Goal: Task Accomplishment & Management: Use online tool/utility

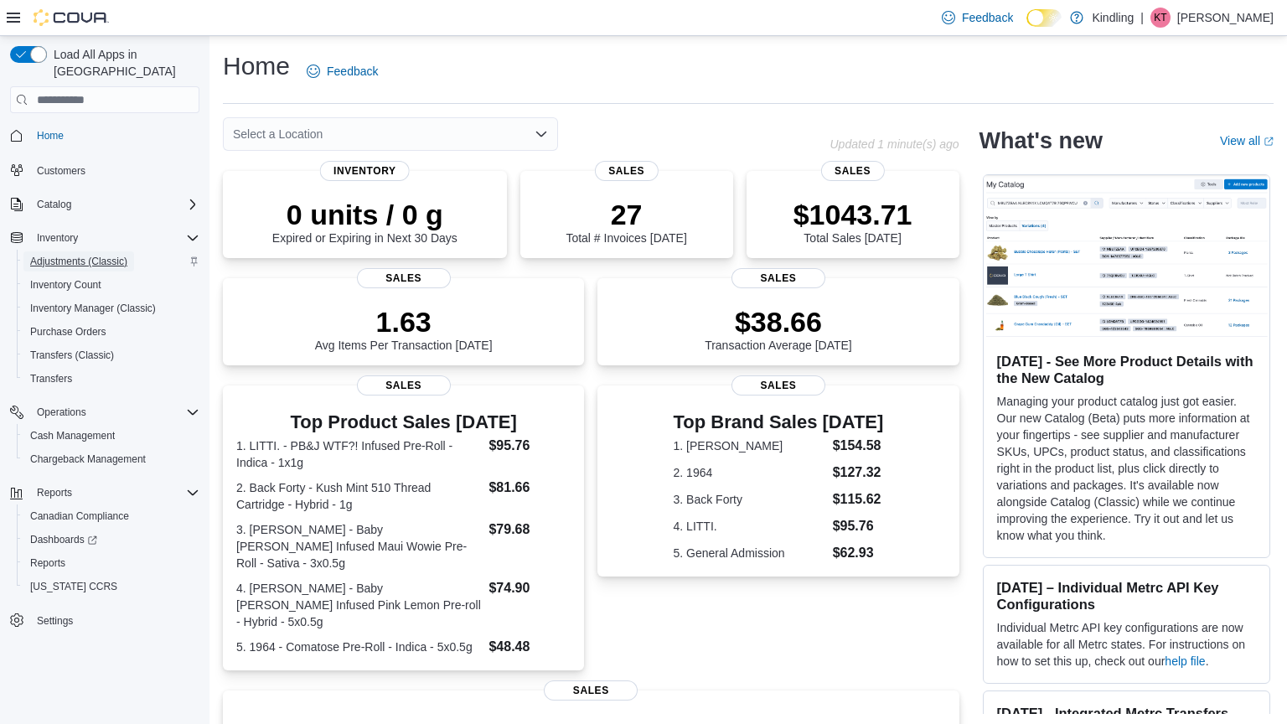
click at [108, 255] on span "Adjustments (Classic)" at bounding box center [78, 261] width 97 height 13
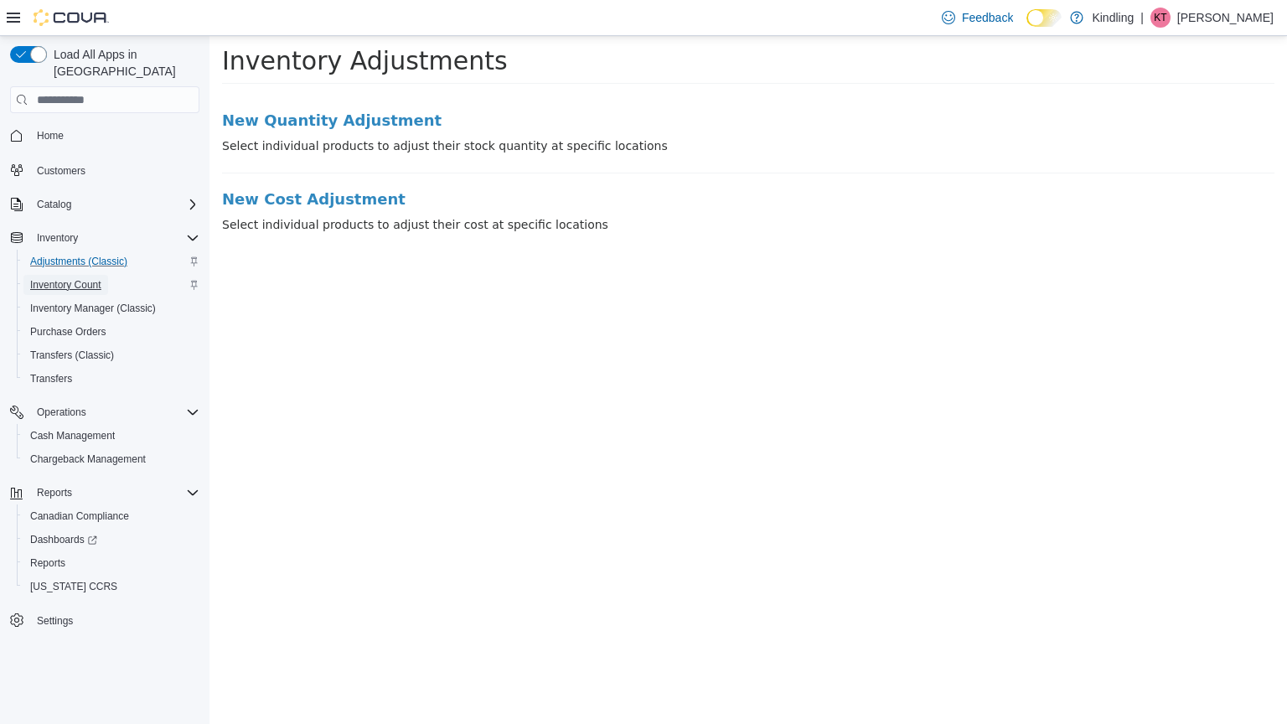
click at [100, 278] on span "Inventory Count" at bounding box center [65, 284] width 71 height 13
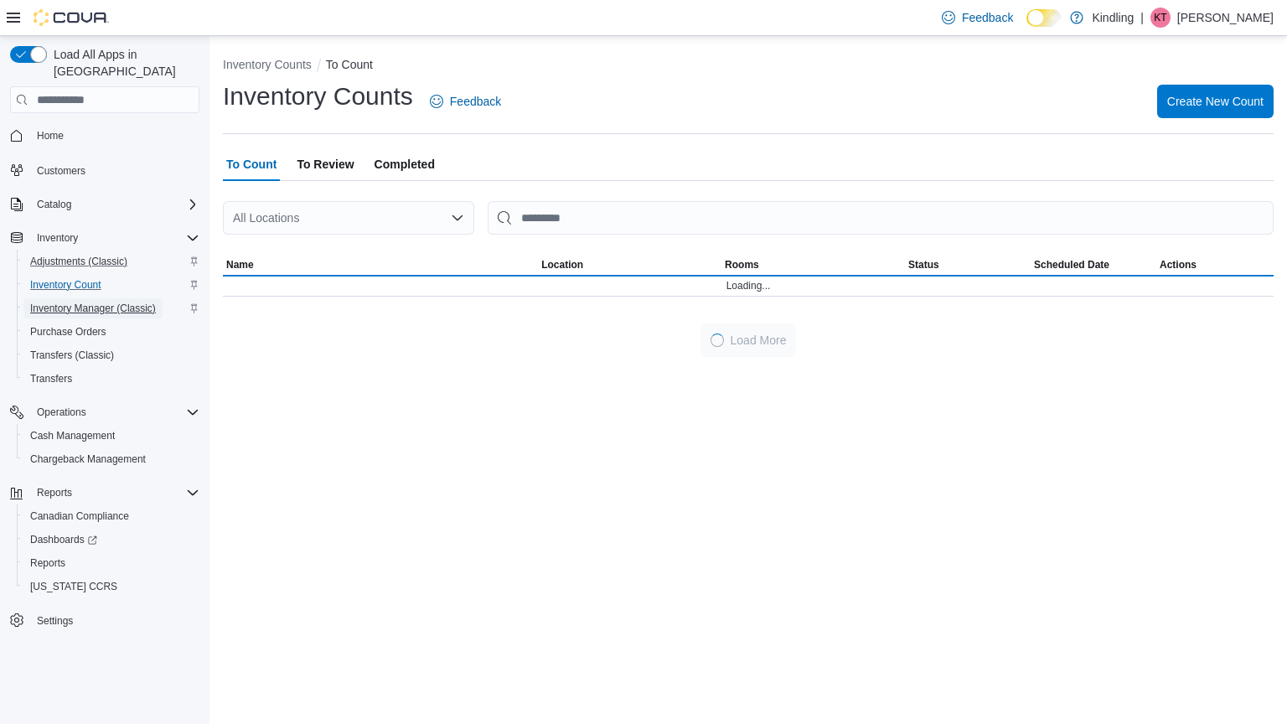
click at [116, 302] on span "Inventory Manager (Classic)" at bounding box center [93, 308] width 126 height 13
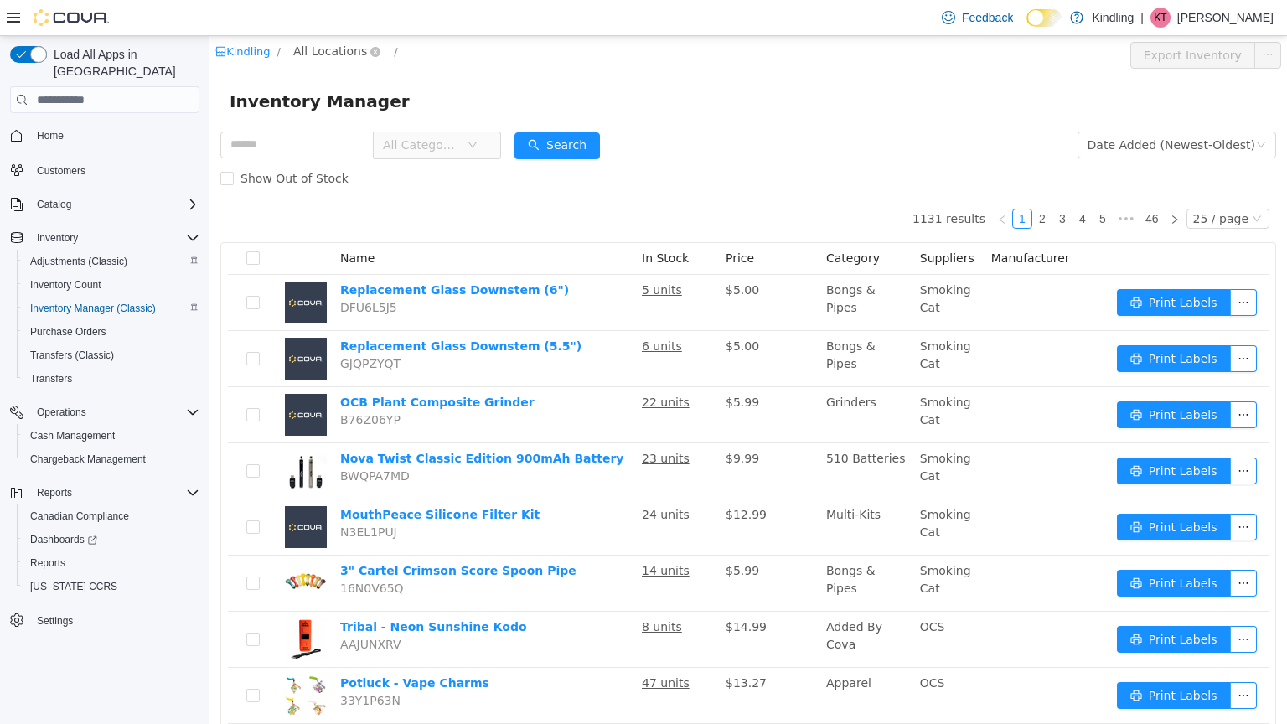
click at [344, 49] on span "All Locations" at bounding box center [330, 51] width 74 height 18
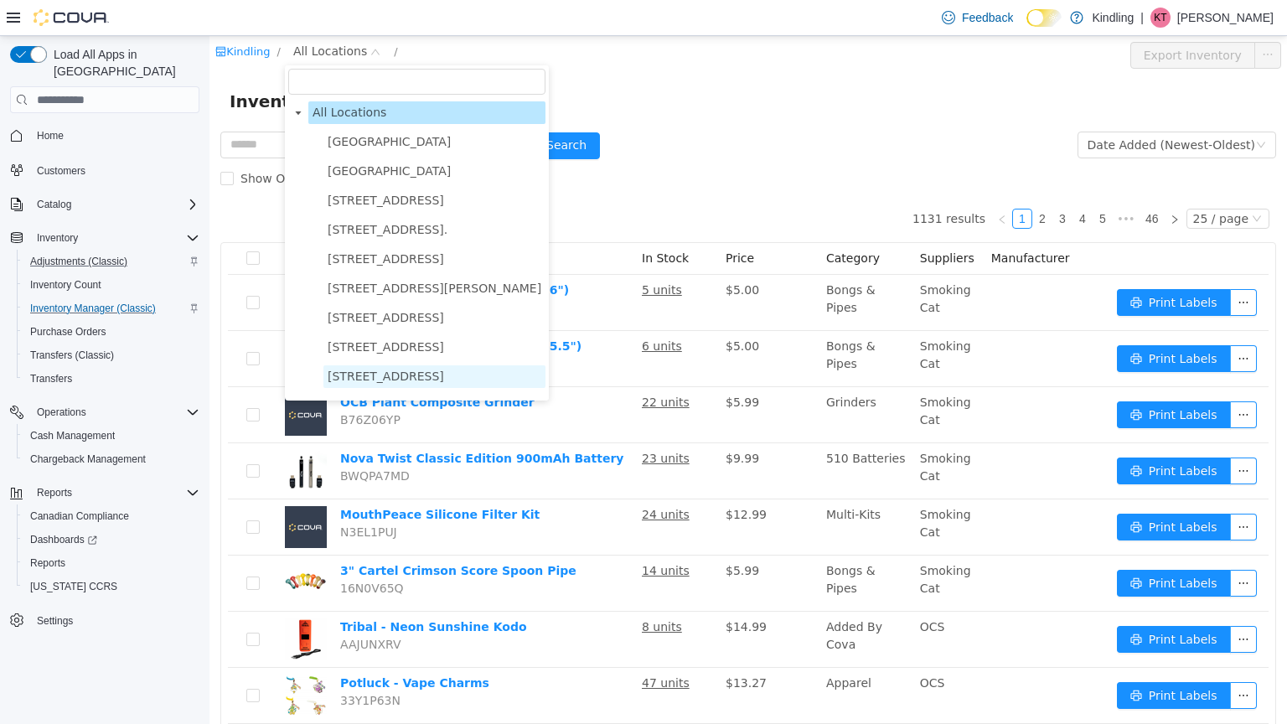
click at [417, 380] on span "[STREET_ADDRESS]" at bounding box center [386, 375] width 116 height 13
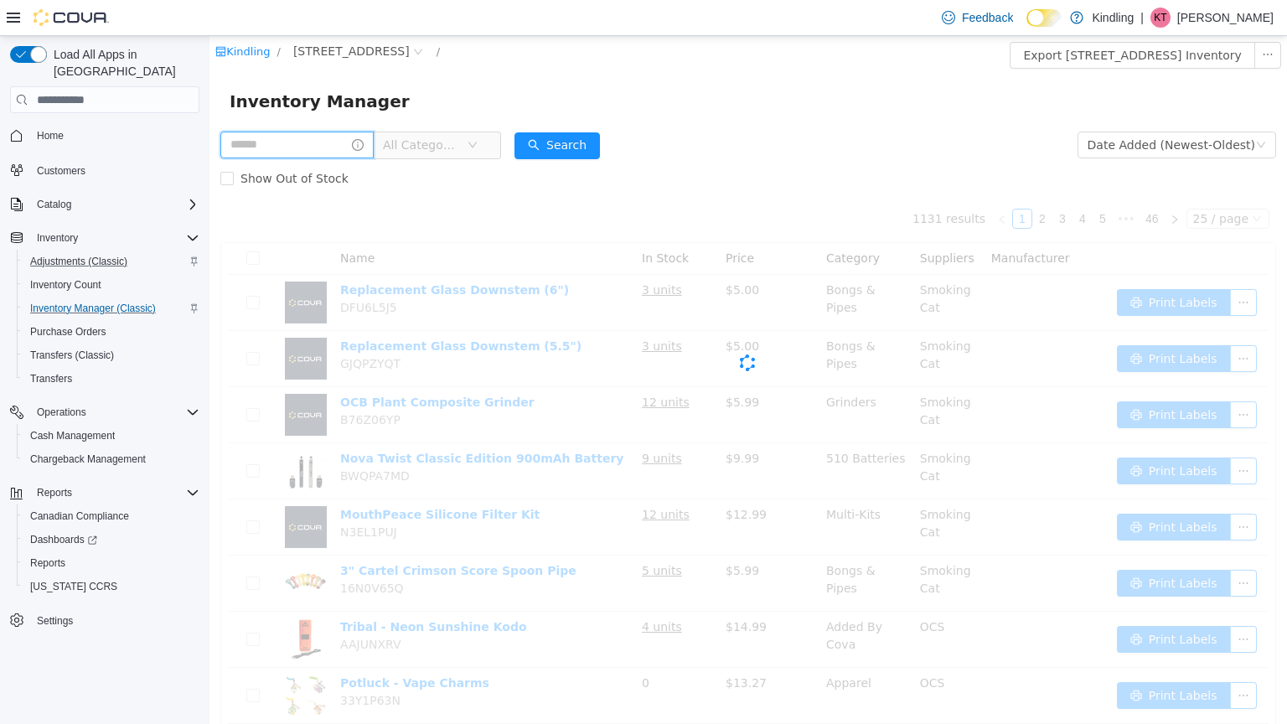
click at [278, 147] on input "text" at bounding box center [296, 145] width 153 height 27
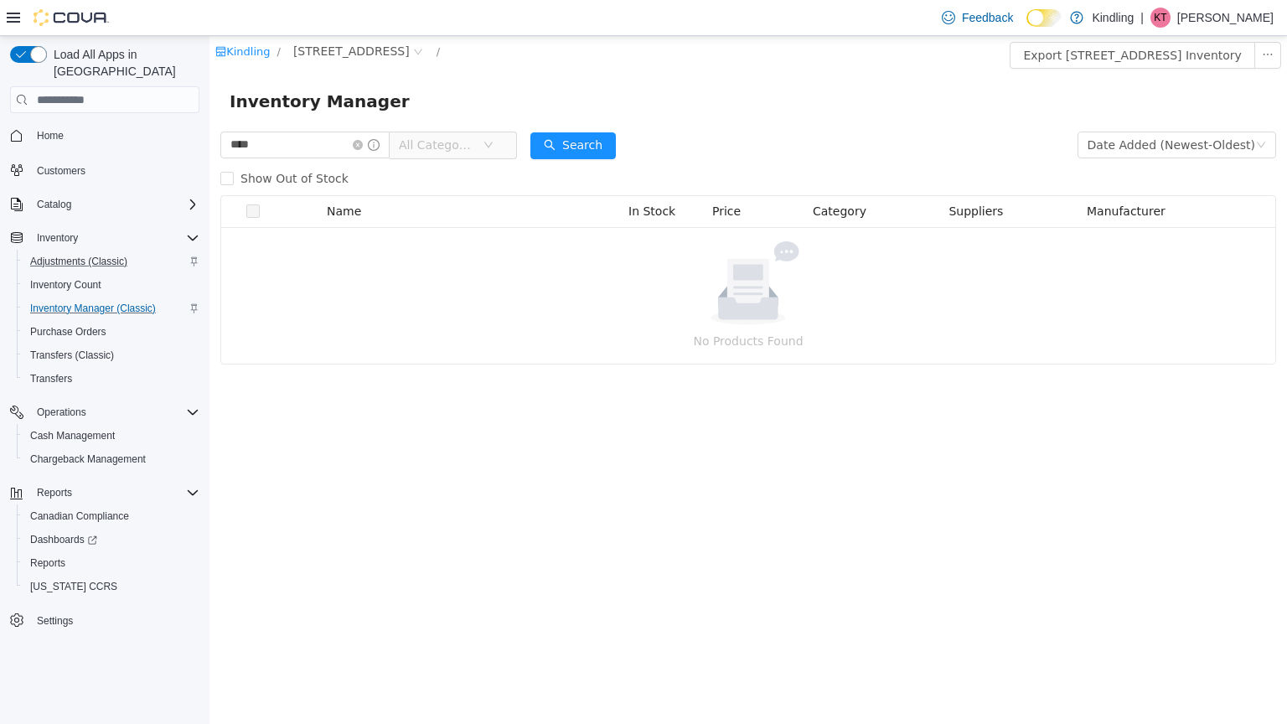
click at [475, 144] on span "All Categories" at bounding box center [437, 145] width 76 height 17
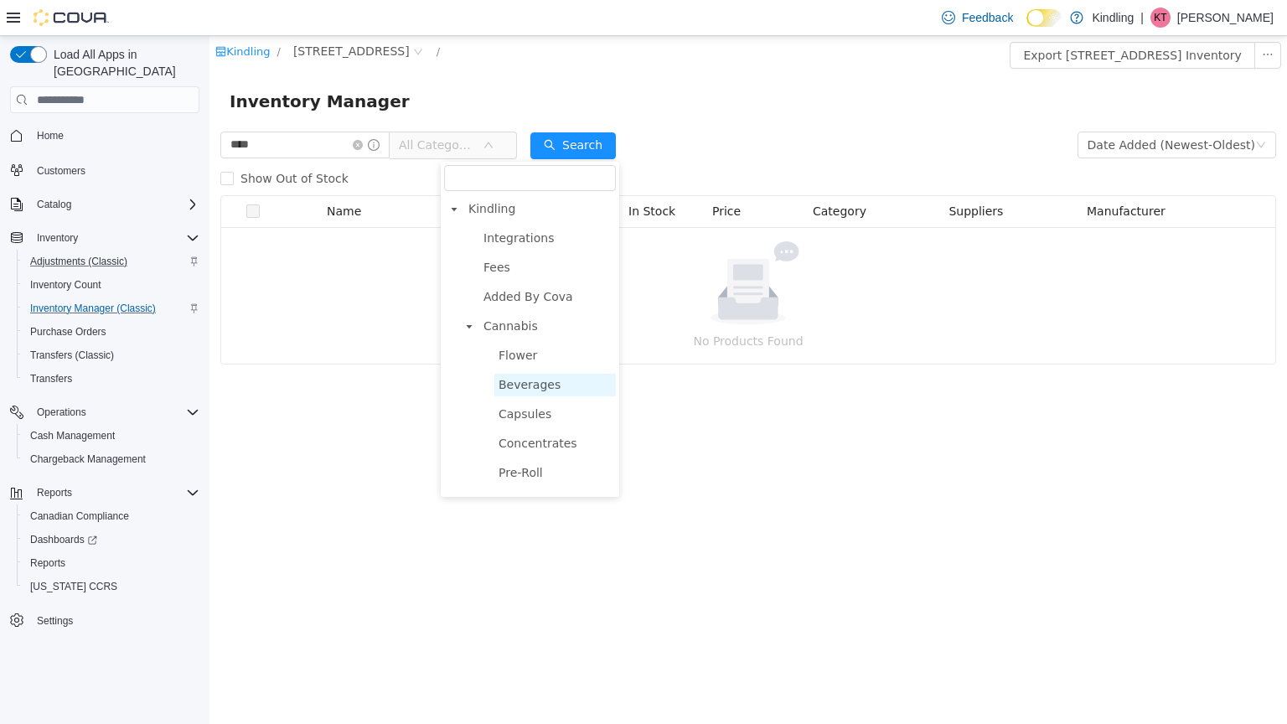
click at [560, 379] on span "Beverages" at bounding box center [554, 385] width 121 height 23
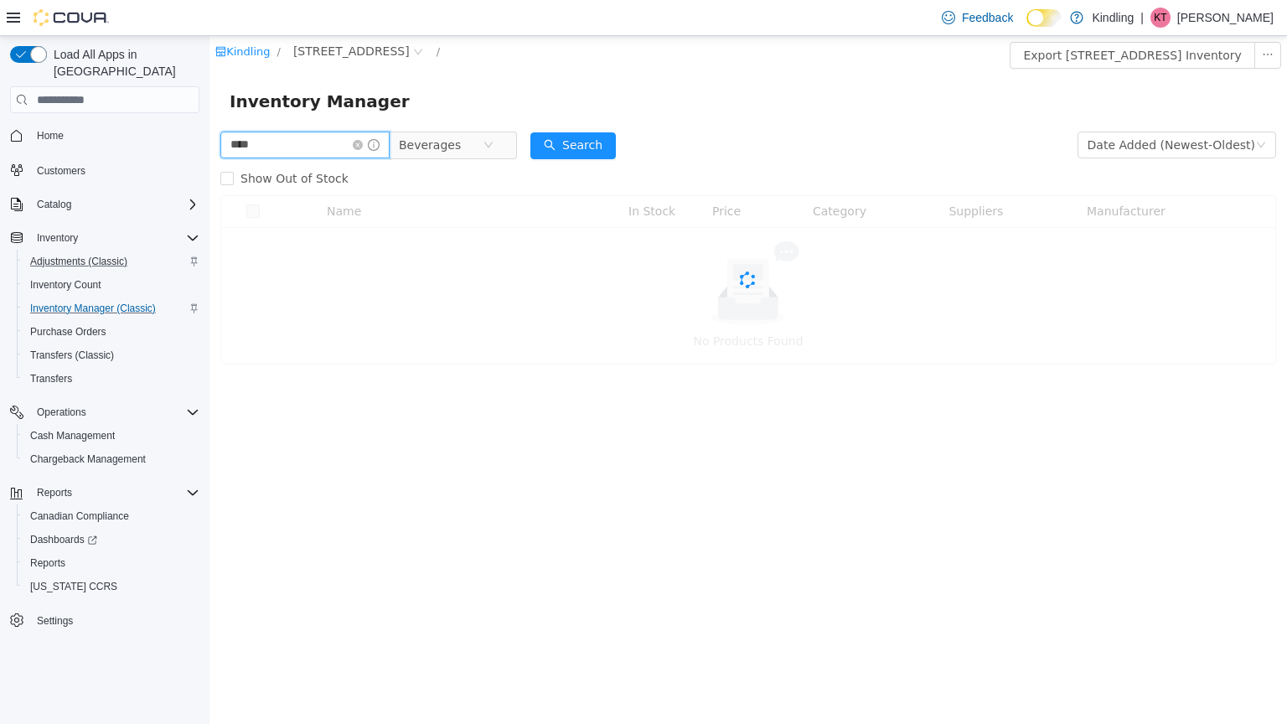
click at [321, 151] on input "****" at bounding box center [304, 145] width 169 height 27
type input "*"
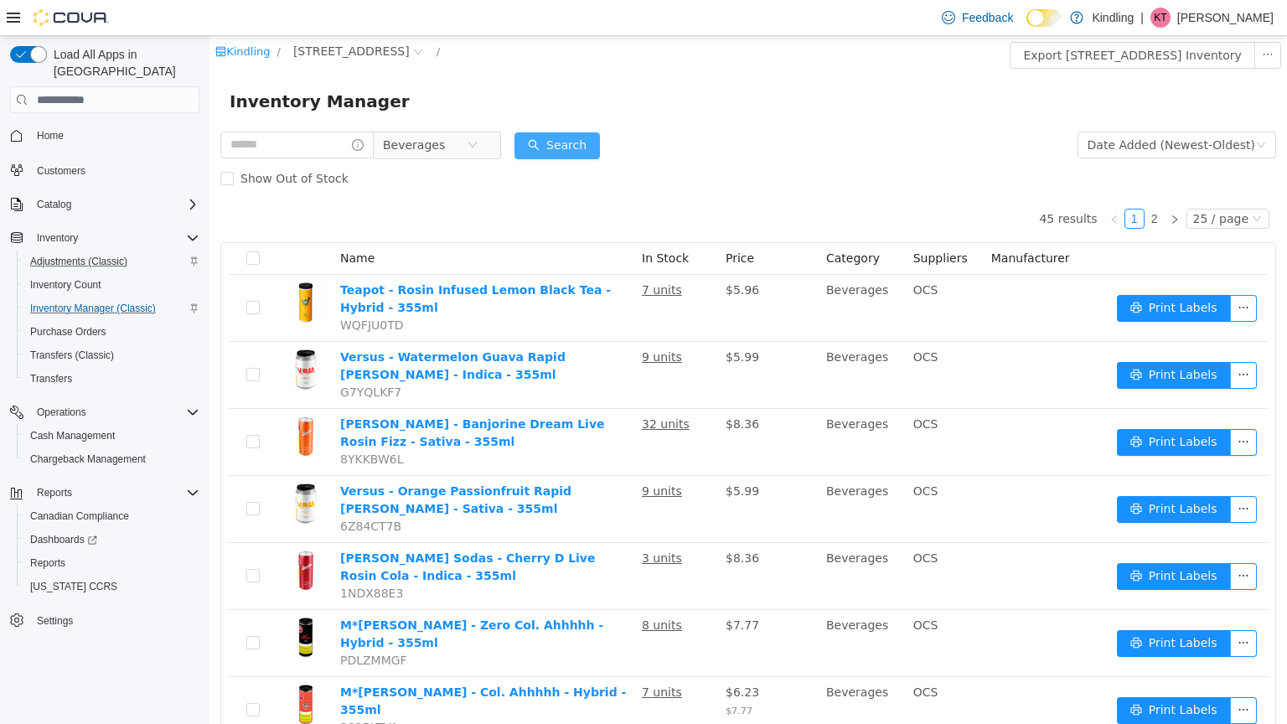
click at [600, 149] on button "Search" at bounding box center [556, 145] width 85 height 27
click at [351, 157] on input "text" at bounding box center [296, 145] width 153 height 27
click at [616, 141] on button "Search" at bounding box center [572, 145] width 85 height 27
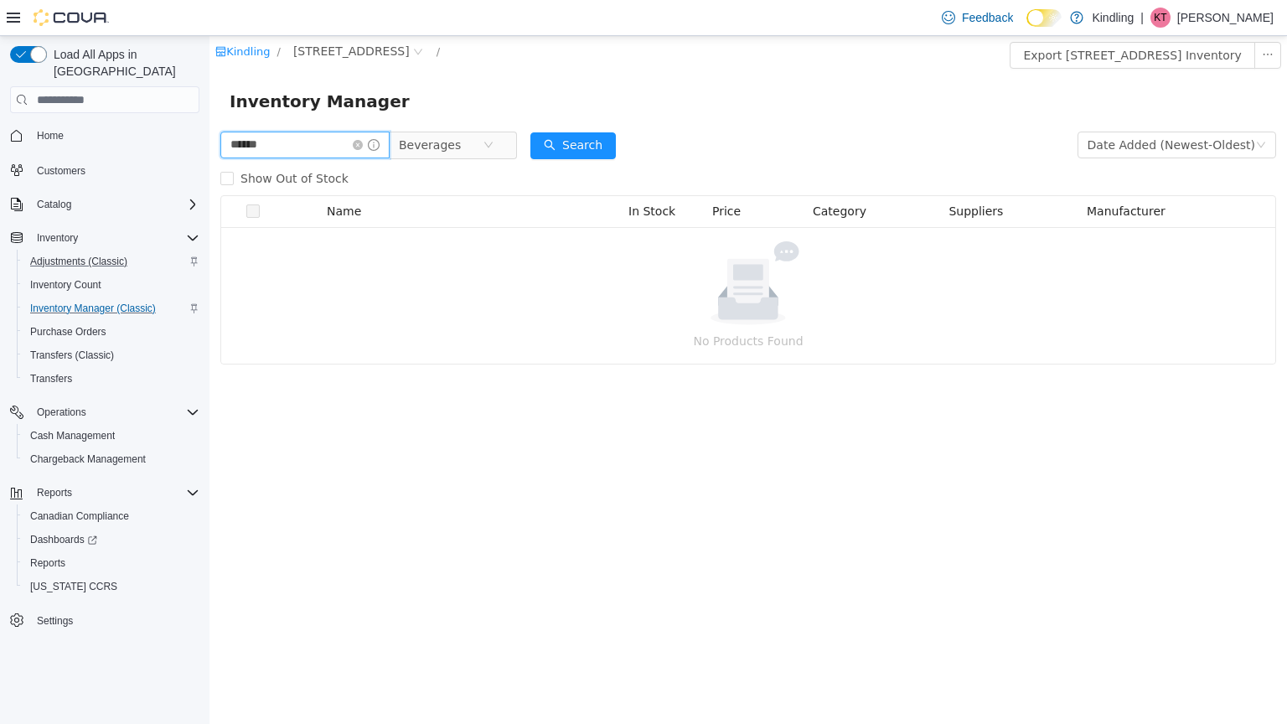
click at [298, 142] on input "******" at bounding box center [304, 145] width 169 height 27
type input "*"
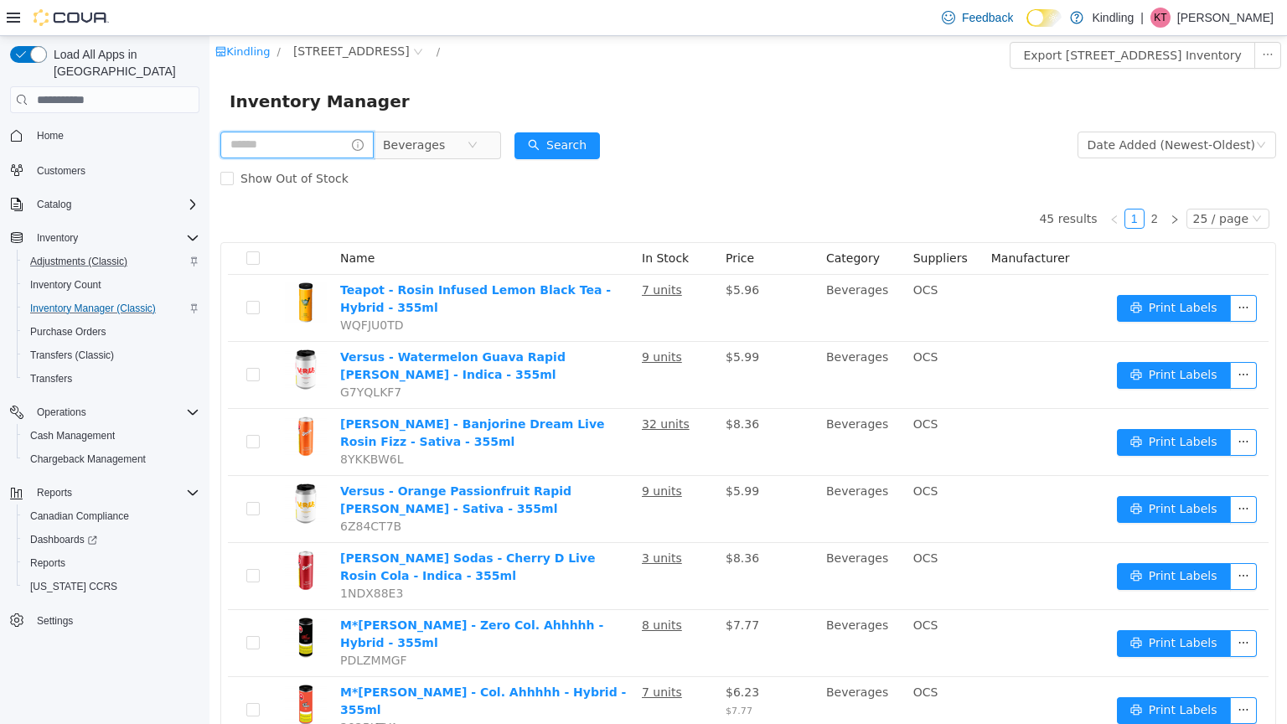
click at [347, 146] on input "text" at bounding box center [296, 145] width 153 height 27
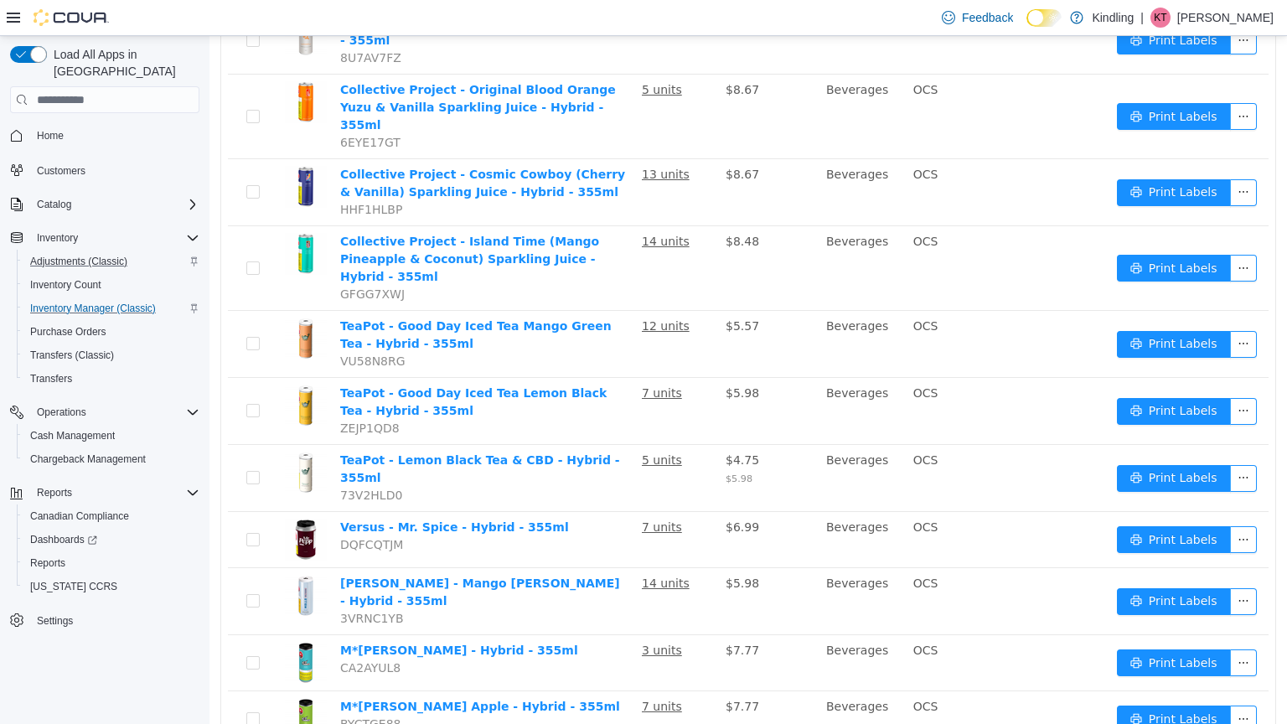
scroll to position [1029, 0]
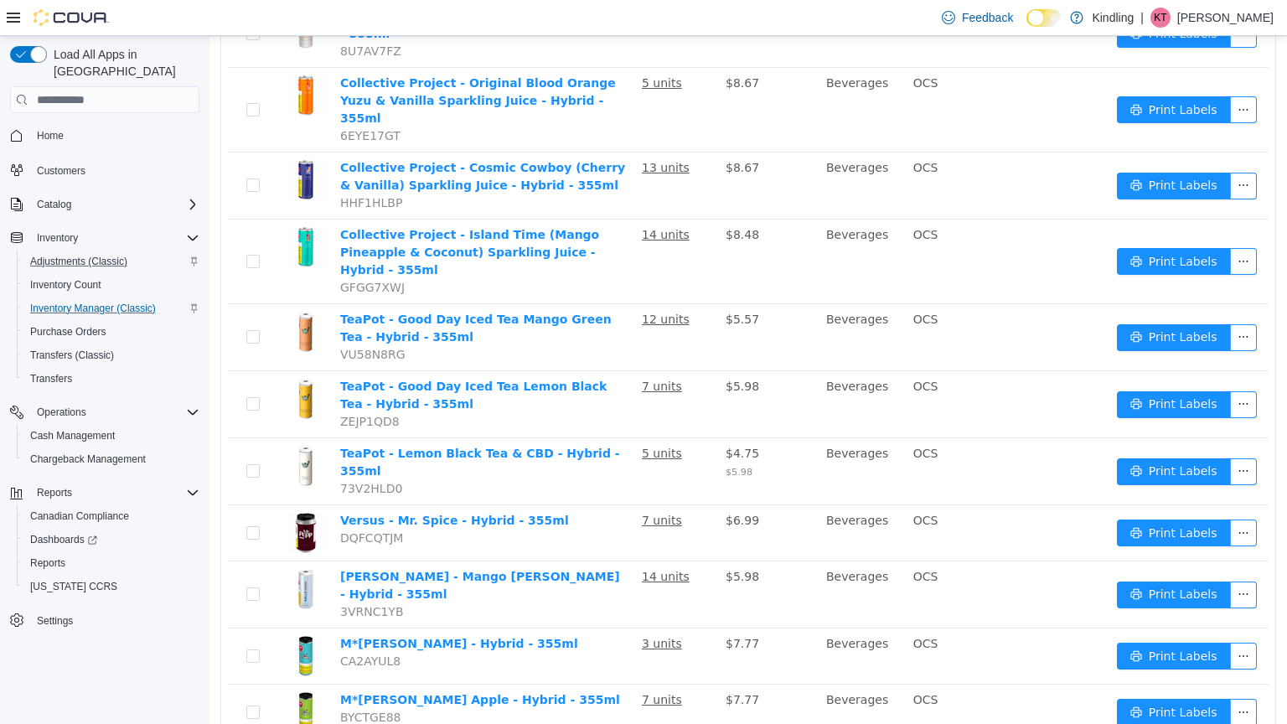
type input "****"
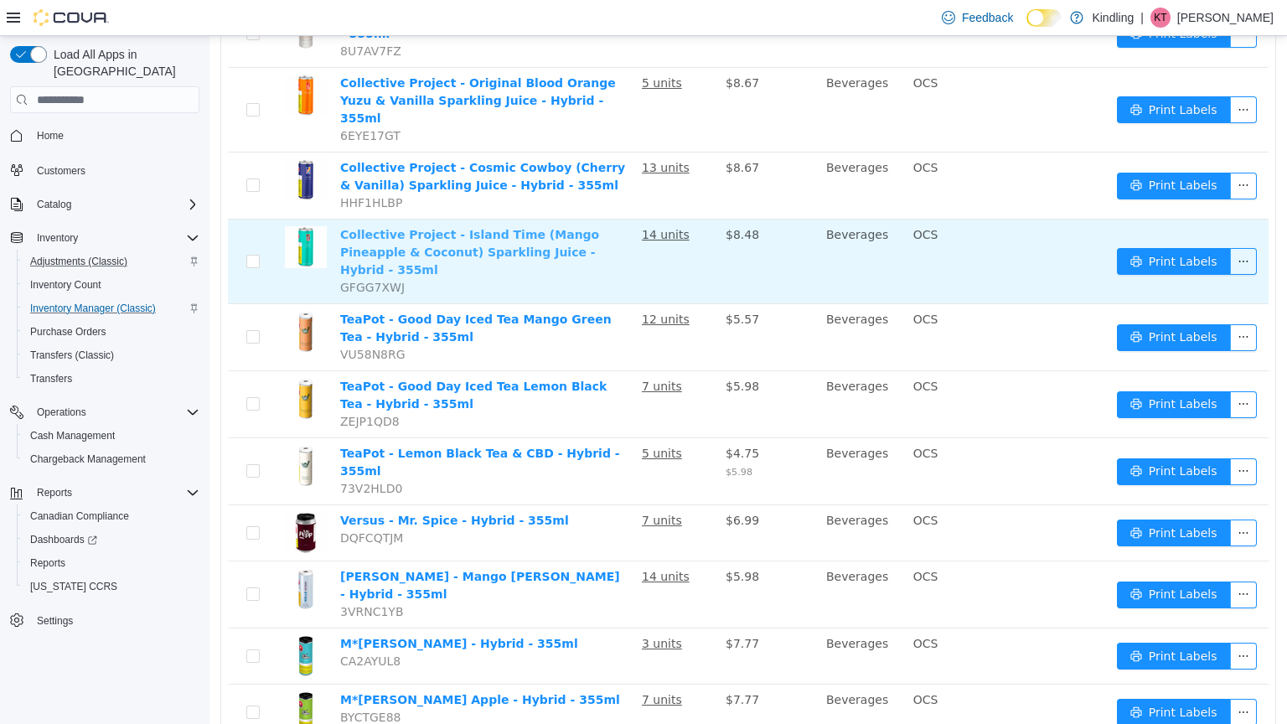
scroll to position [0, 0]
